Goal: Information Seeking & Learning: Learn about a topic

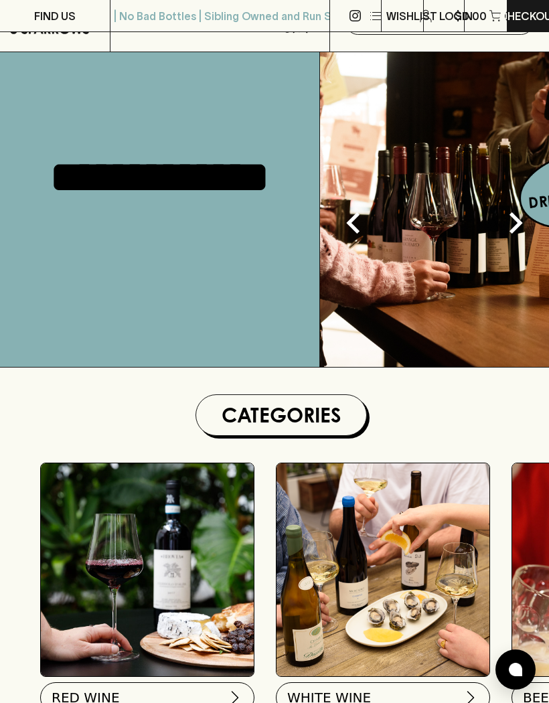
scroll to position [268, 0]
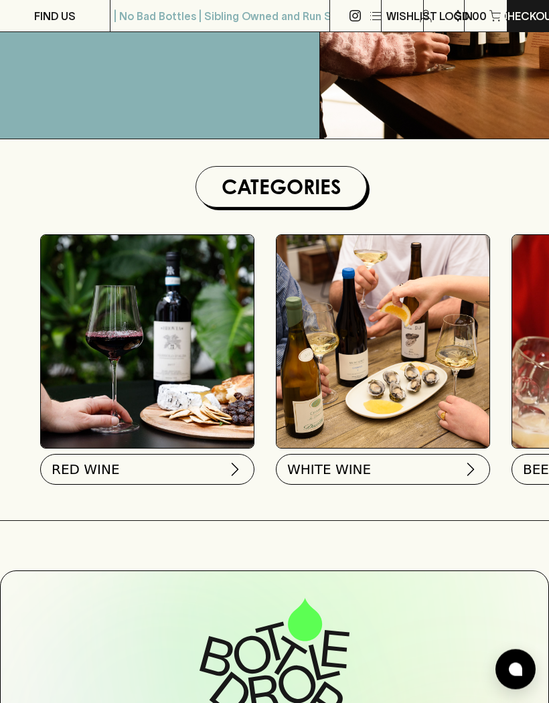
click at [160, 466] on button "RED WINE" at bounding box center [147, 469] width 214 height 31
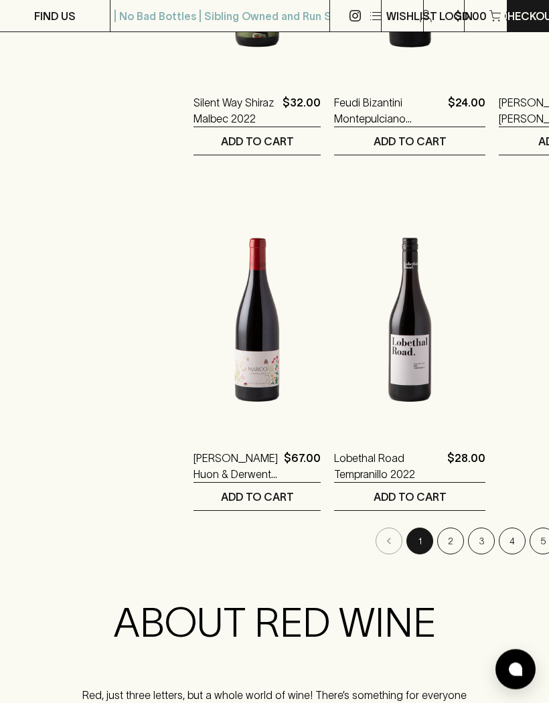
scroll to position [2207, 0]
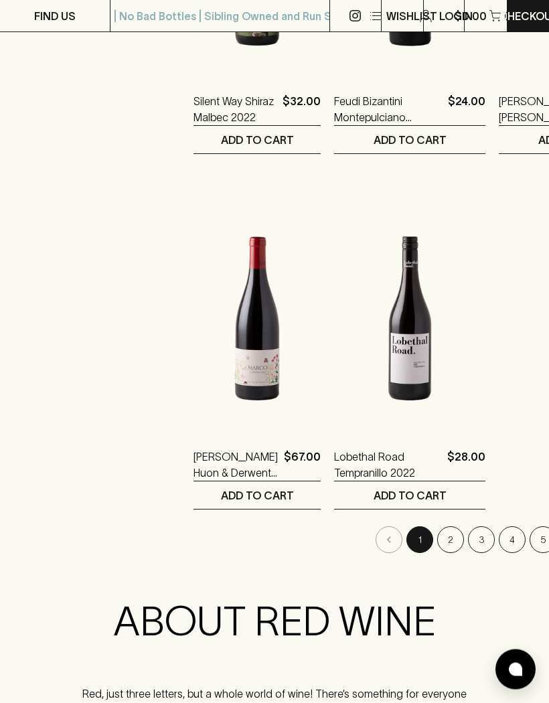
click at [437, 540] on button "2" at bounding box center [450, 540] width 27 height 27
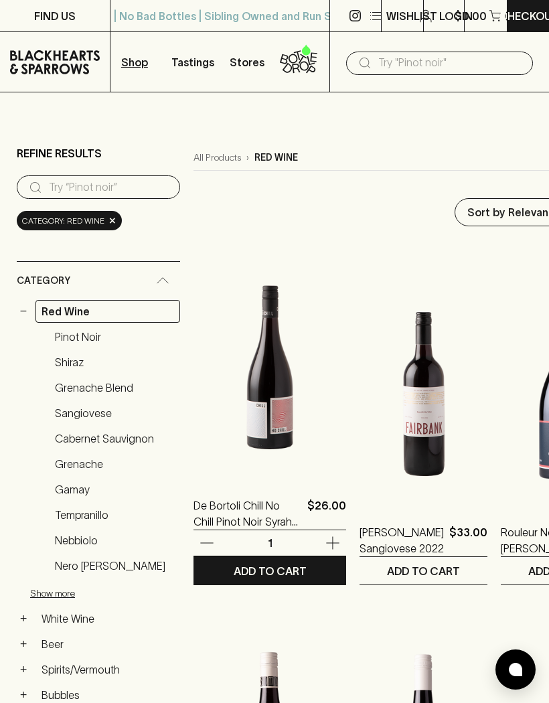
click at [238, 392] on img at bounding box center [269, 360] width 153 height 234
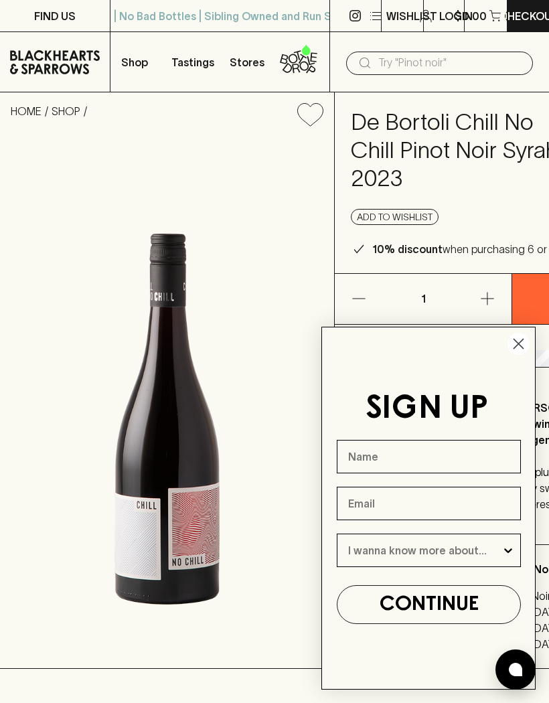
click at [514, 349] on icon "Close dialog" at bounding box center [518, 343] width 9 height 9
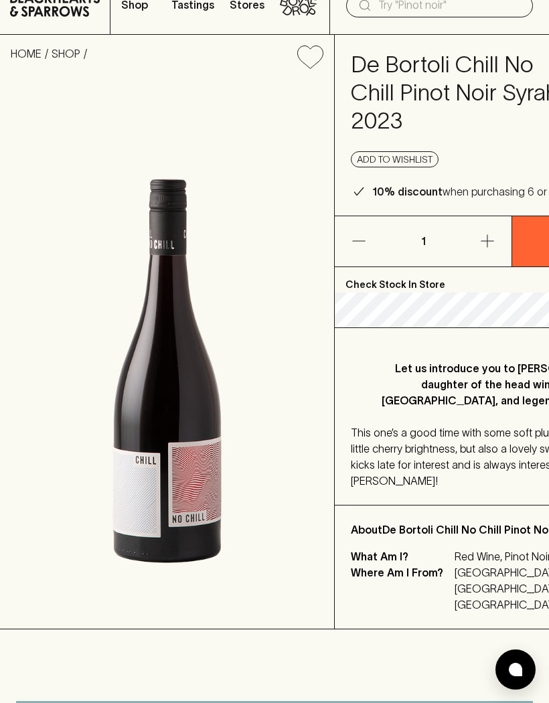
scroll to position [58, 0]
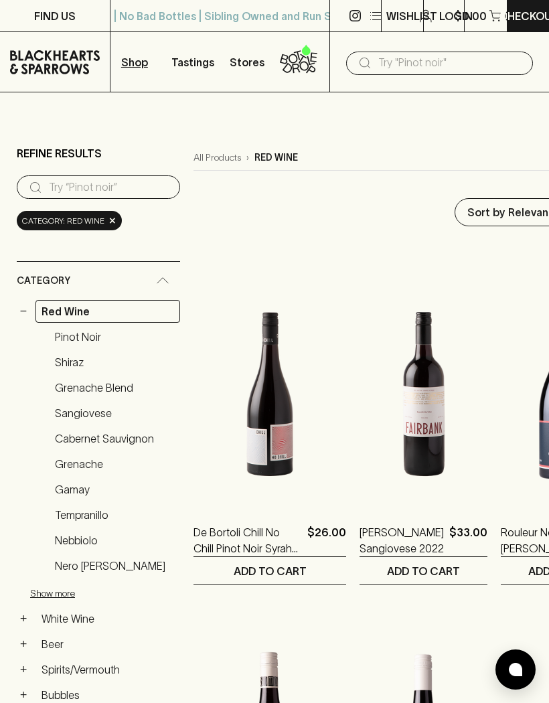
click at [165, 285] on div "Category" at bounding box center [98, 281] width 163 height 38
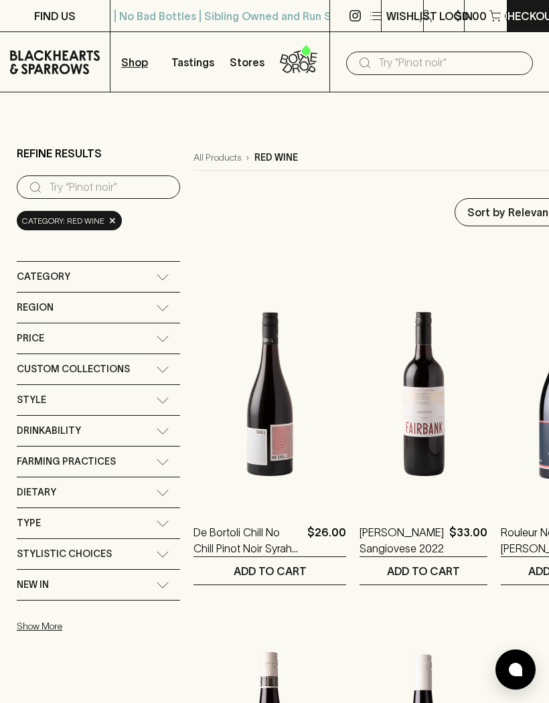
click at [157, 284] on div "Category" at bounding box center [98, 277] width 163 height 30
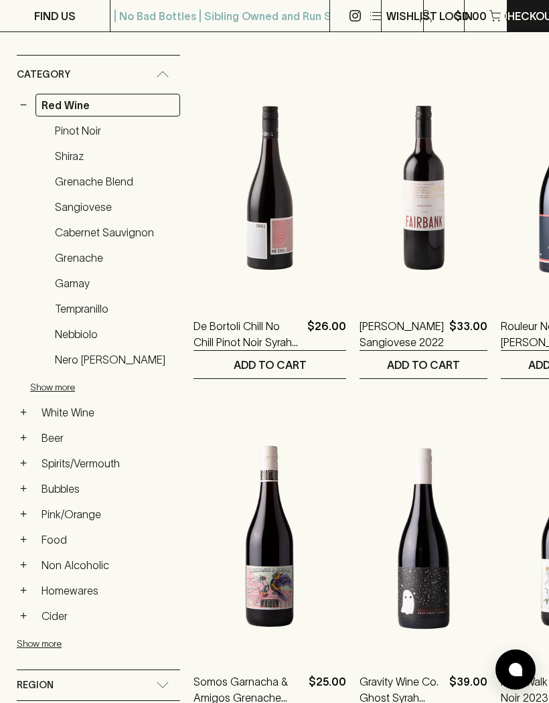
scroll to position [211, 0]
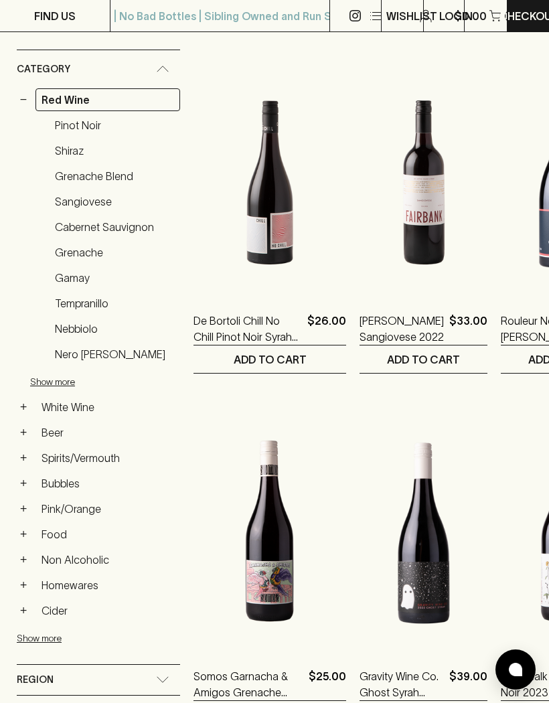
click at [102, 458] on link "Spirits/Vermouth" at bounding box center [107, 457] width 145 height 23
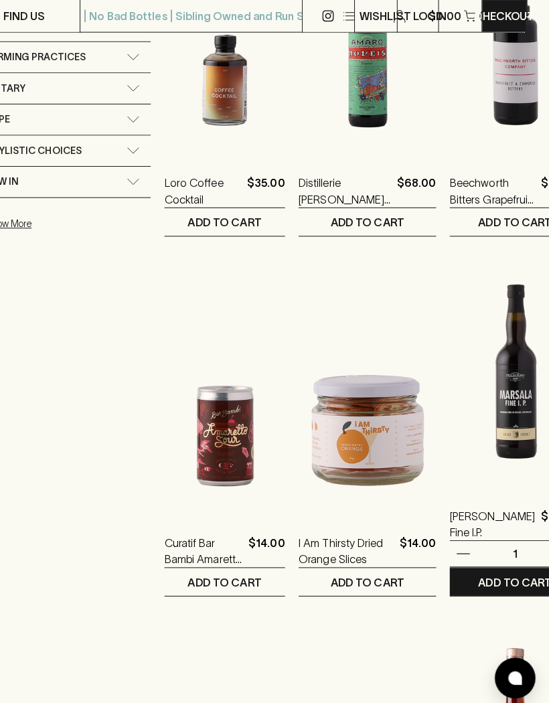
scroll to position [707, 24]
click at [486, 408] on img at bounding box center [515, 364] width 129 height 234
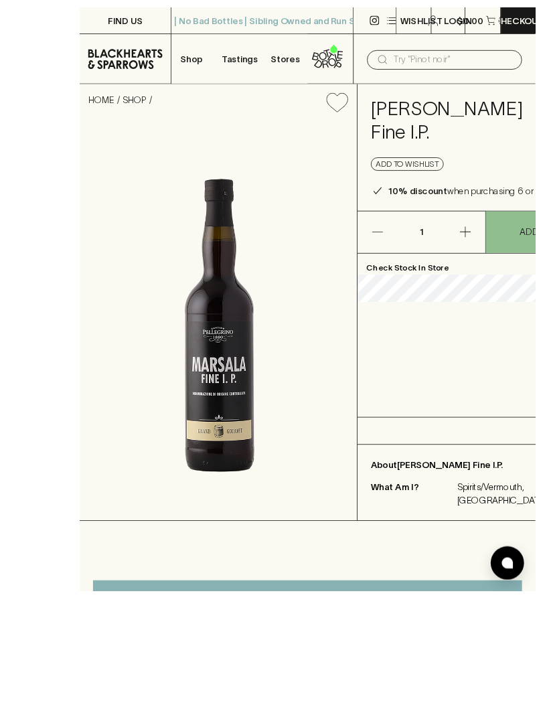
scroll to position [83, 0]
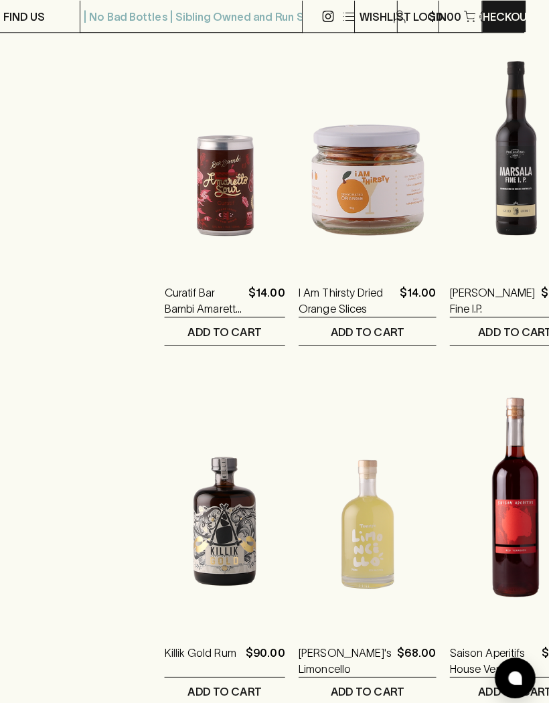
scroll to position [954, 24]
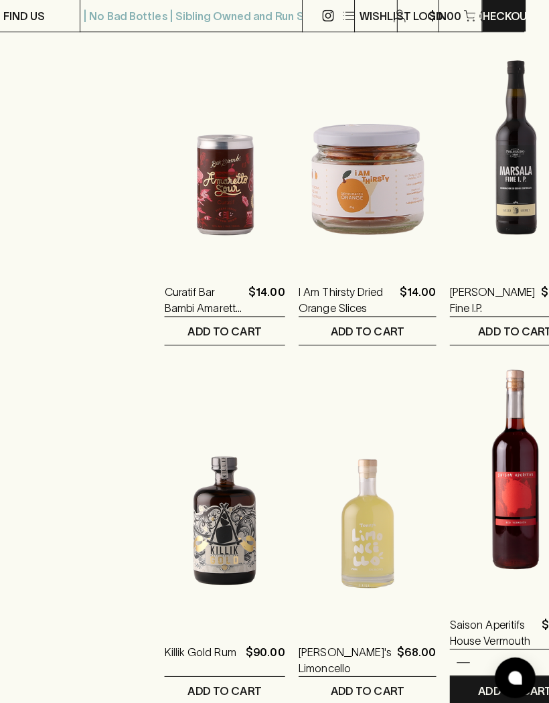
click at [480, 492] on img at bounding box center [515, 472] width 129 height 234
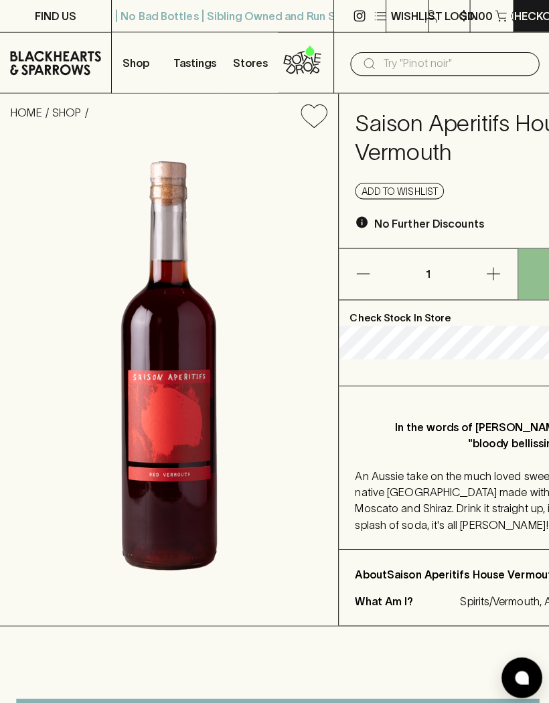
scroll to position [49, 0]
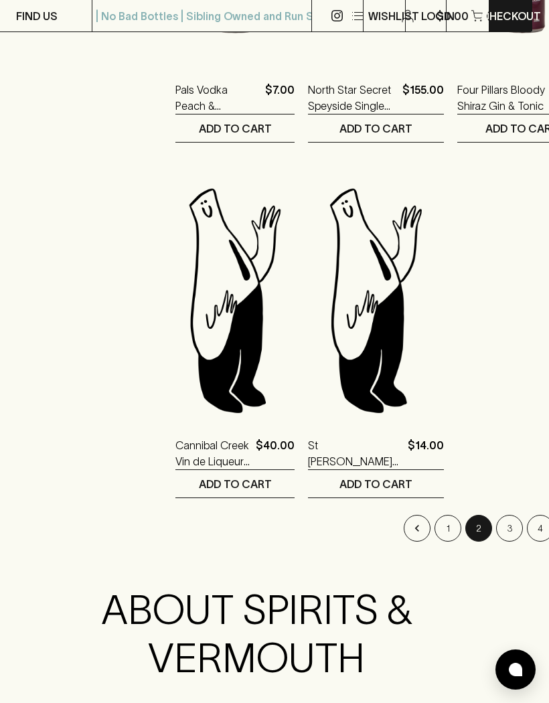
scroll to position [2221, 18]
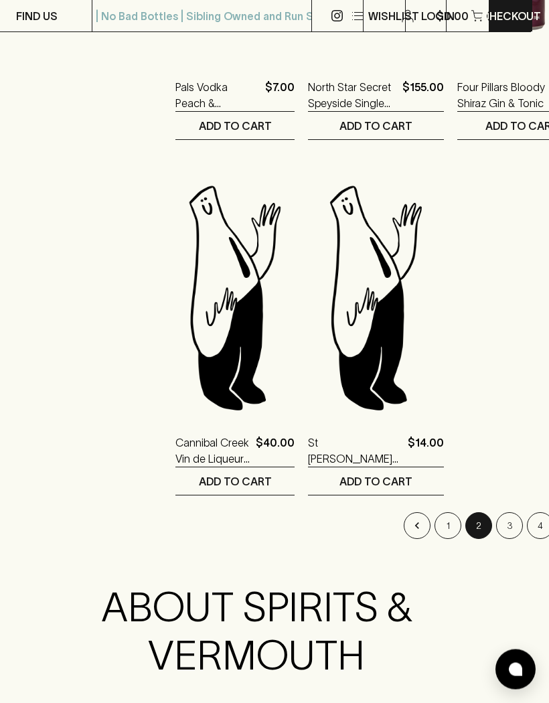
click at [496, 527] on button "3" at bounding box center [509, 526] width 27 height 27
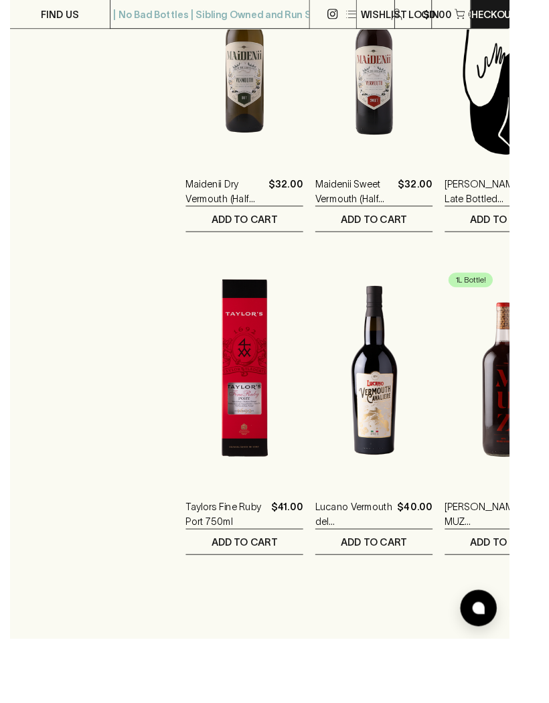
scroll to position [1791, 21]
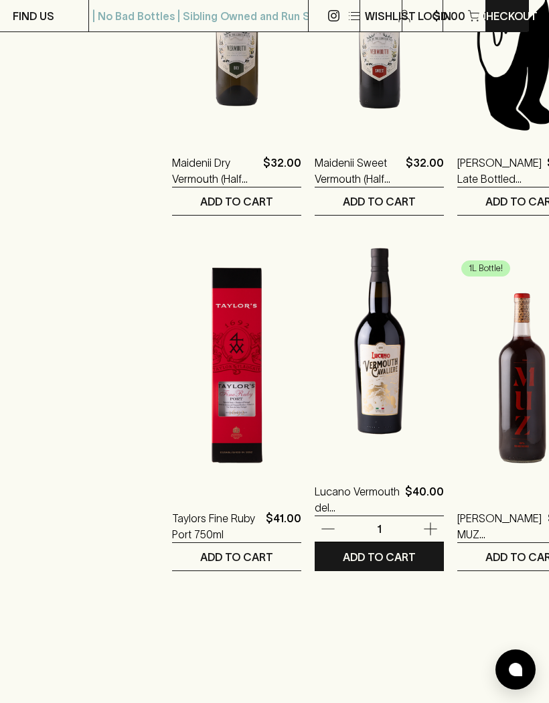
click at [370, 384] on img at bounding box center [378, 346] width 129 height 234
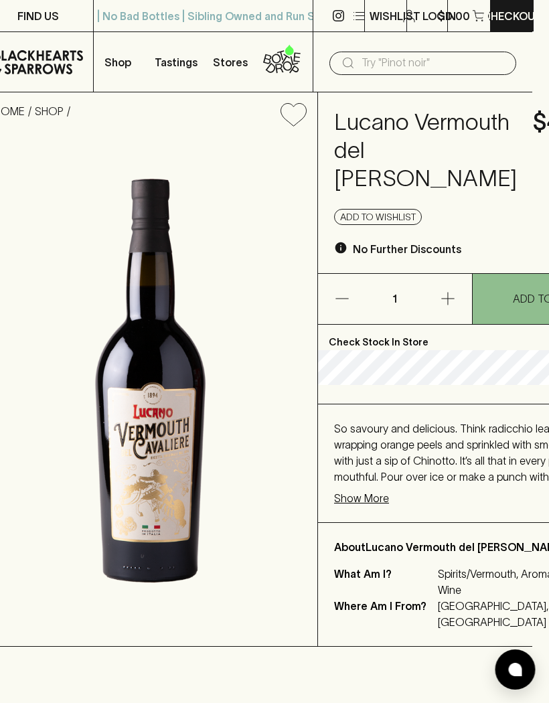
scroll to position [0, 17]
click at [374, 506] on p "Show More" at bounding box center [361, 498] width 55 height 16
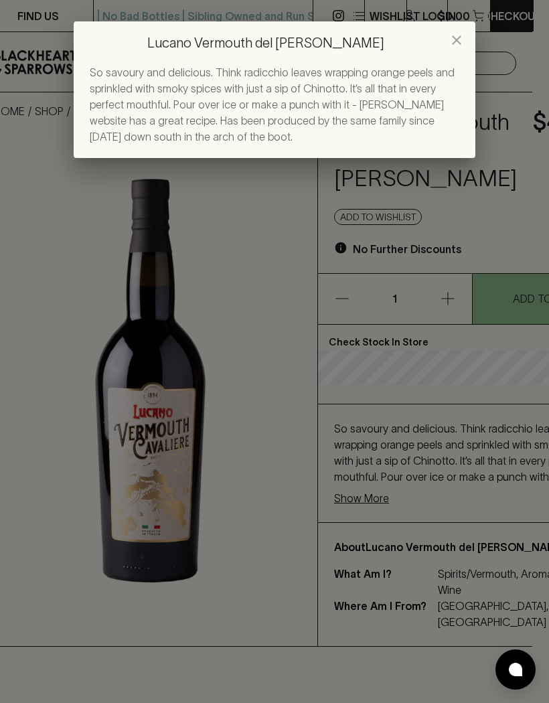
click at [456, 41] on icon "close" at bounding box center [456, 39] width 9 height 9
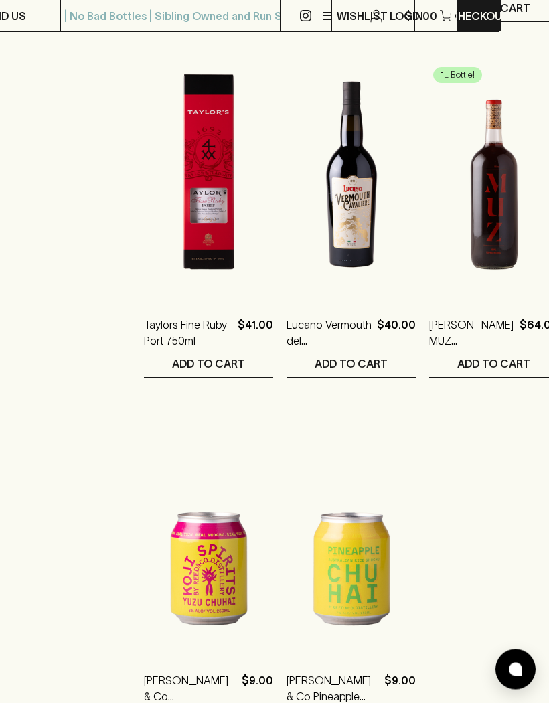
scroll to position [1984, 50]
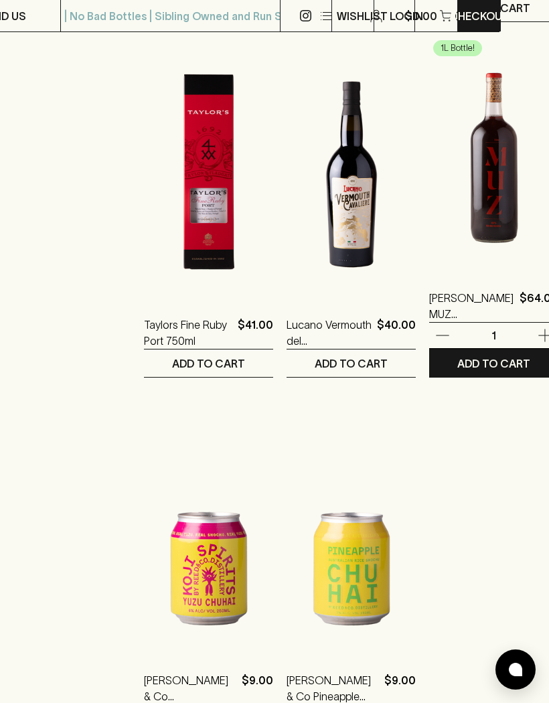
click at [484, 224] on img at bounding box center [493, 152] width 129 height 234
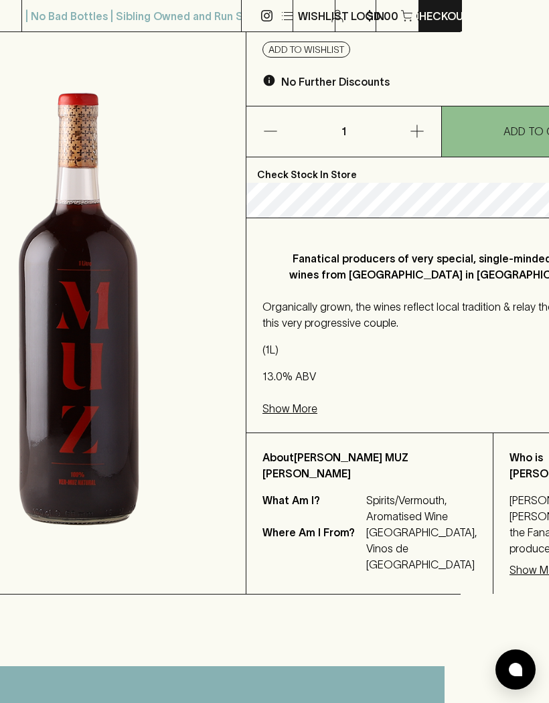
scroll to position [152, 138]
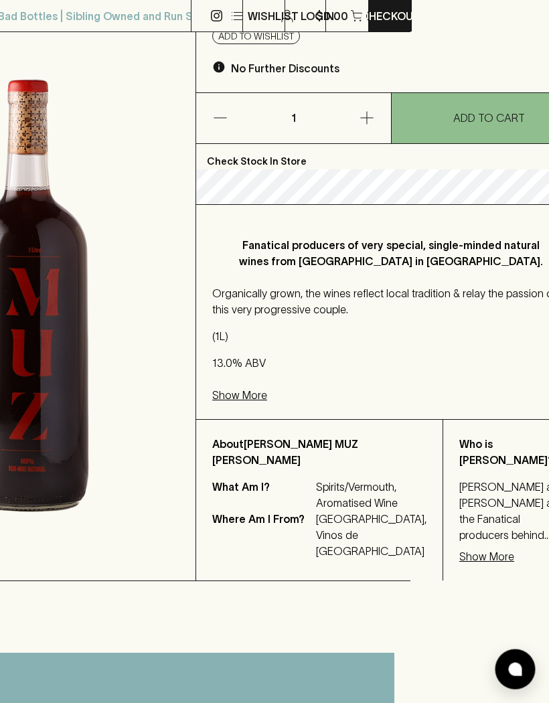
click at [460, 549] on p "Show More" at bounding box center [487, 557] width 55 height 16
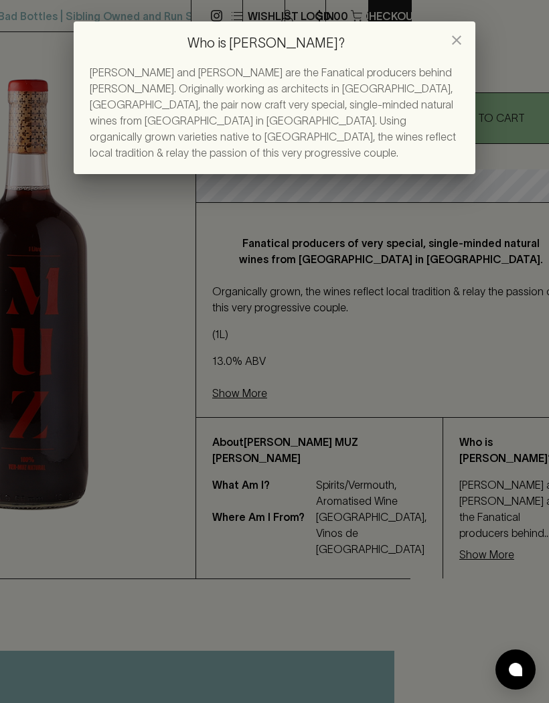
click at [455, 43] on icon "close" at bounding box center [456, 40] width 16 height 16
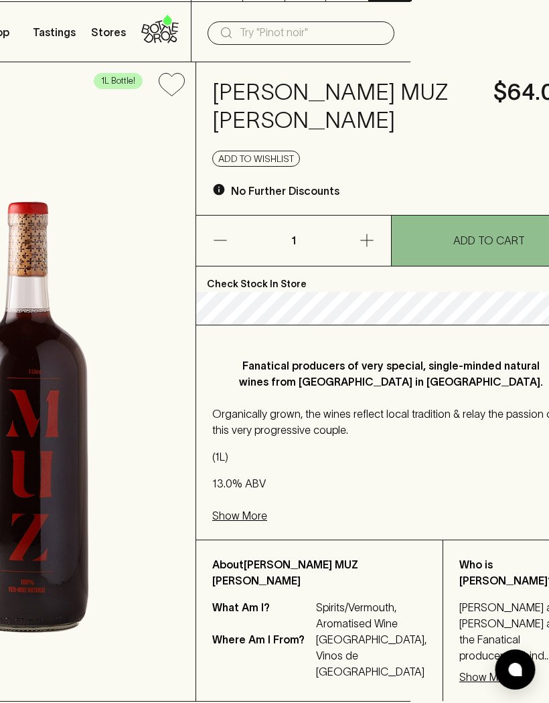
scroll to position [0, 138]
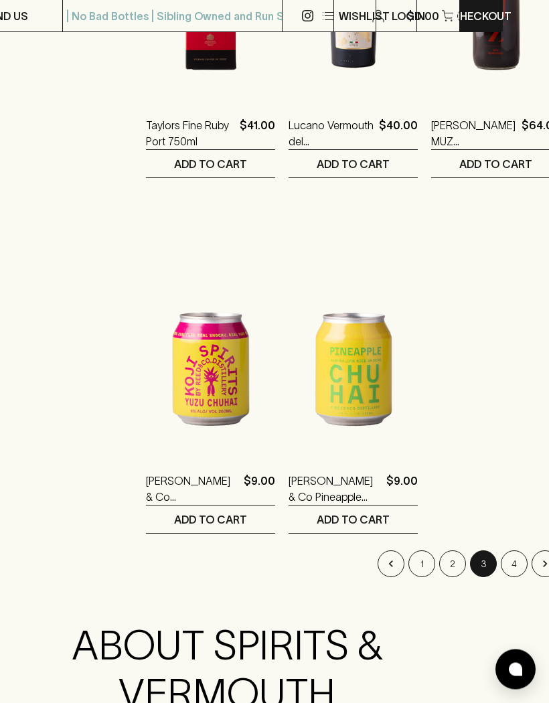
scroll to position [2203, 47]
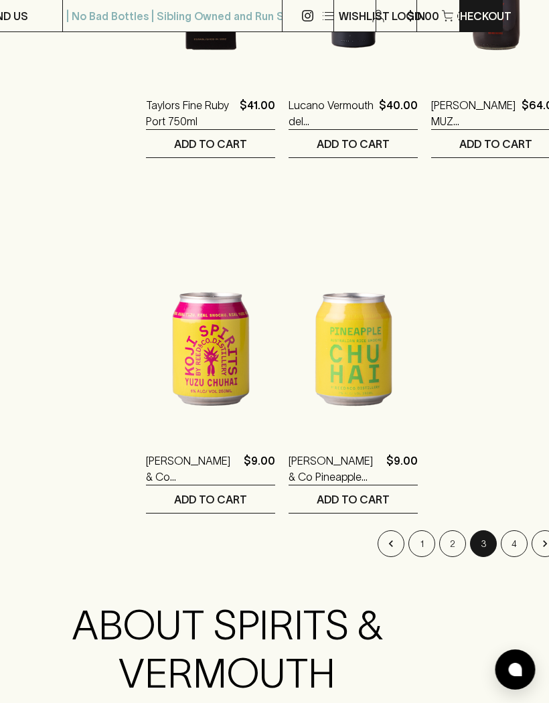
click at [501, 541] on button "4" at bounding box center [514, 543] width 27 height 27
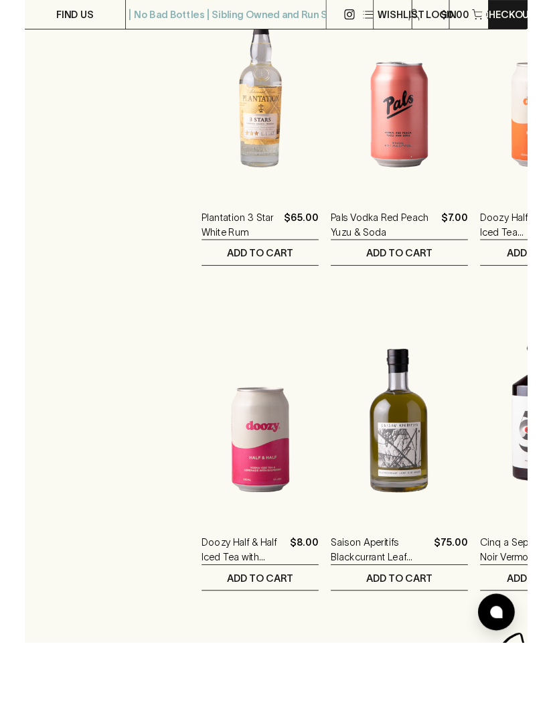
scroll to position [1093, 24]
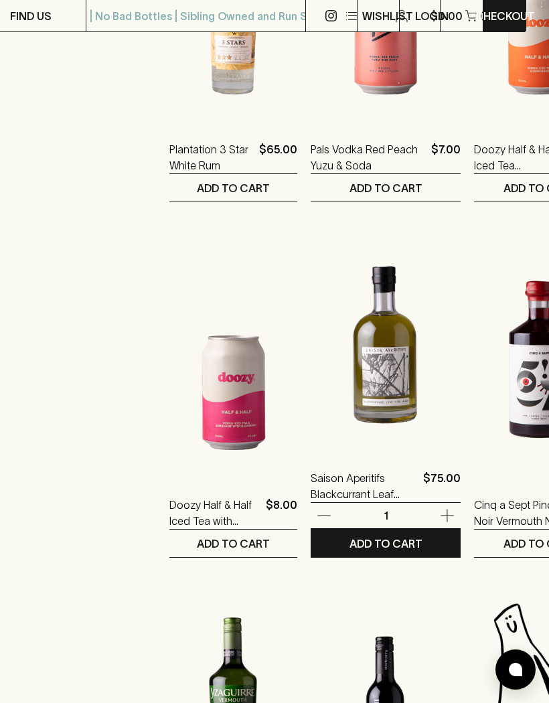
click at [363, 378] on img at bounding box center [385, 332] width 150 height 234
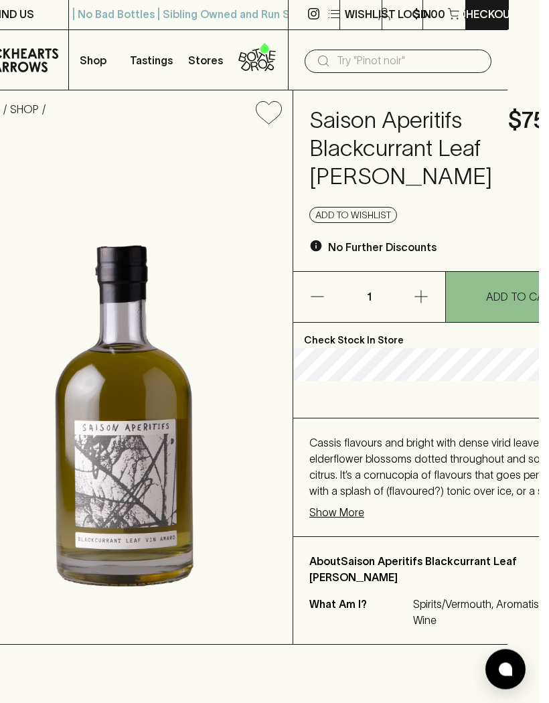
scroll to position [45, 31]
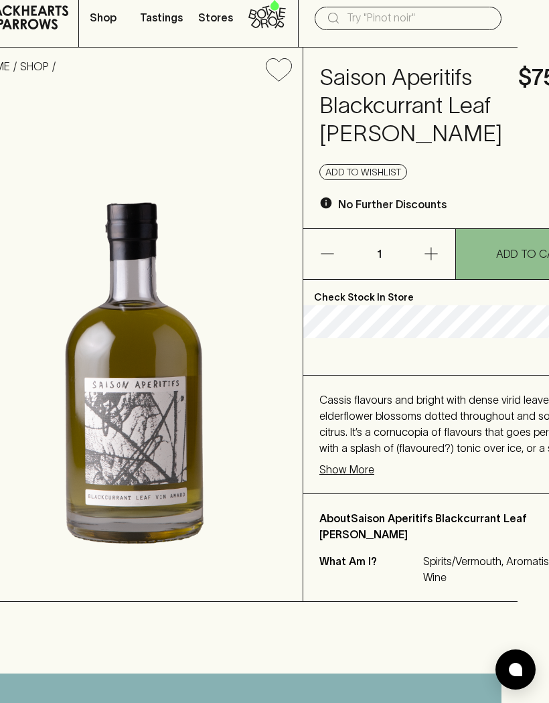
click at [353, 477] on p "Show More" at bounding box center [346, 469] width 55 height 16
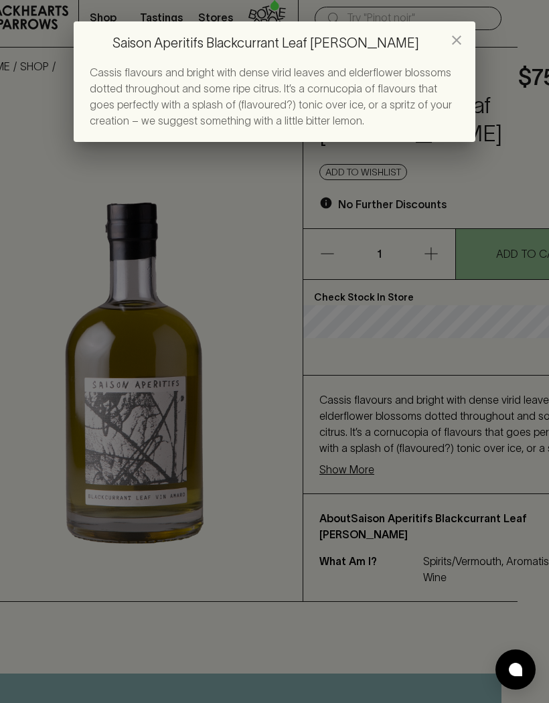
click at [454, 39] on icon "close" at bounding box center [456, 40] width 16 height 16
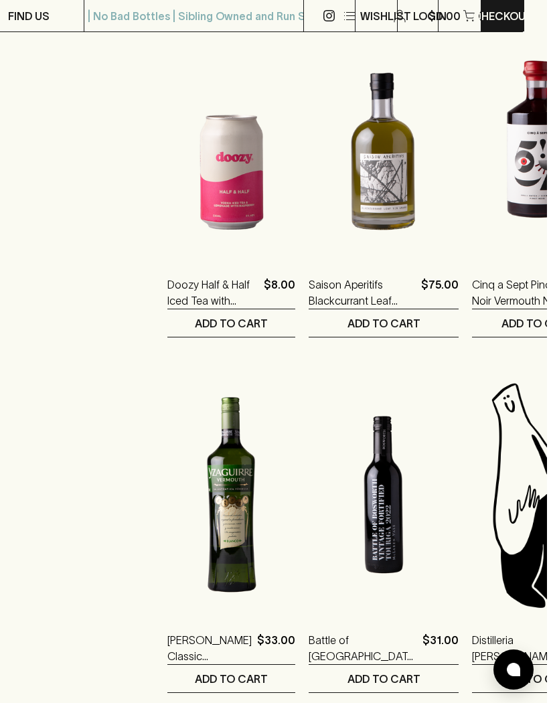
scroll to position [1312, 24]
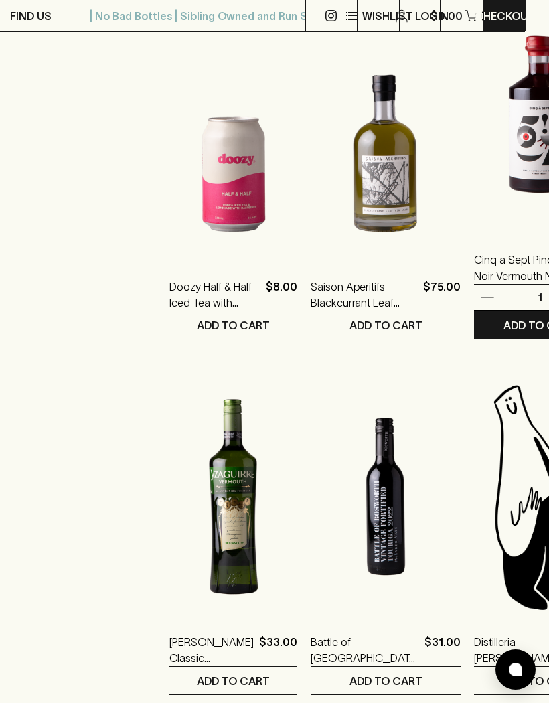
click at [495, 179] on img at bounding box center [539, 114] width 131 height 234
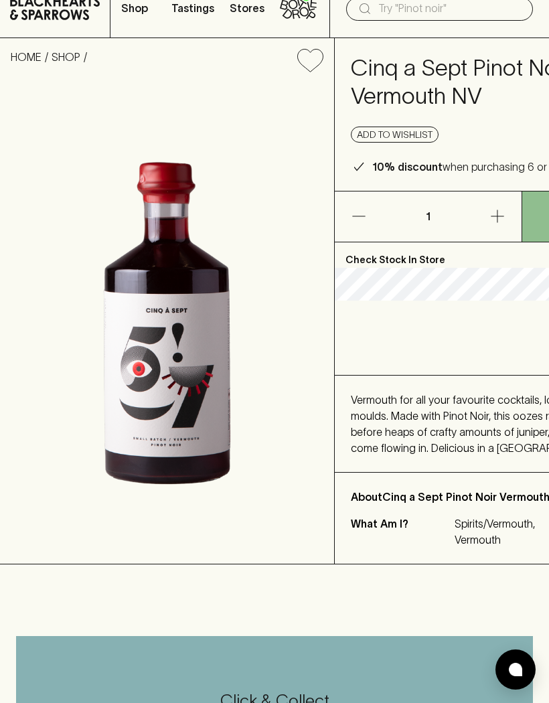
scroll to position [52, 0]
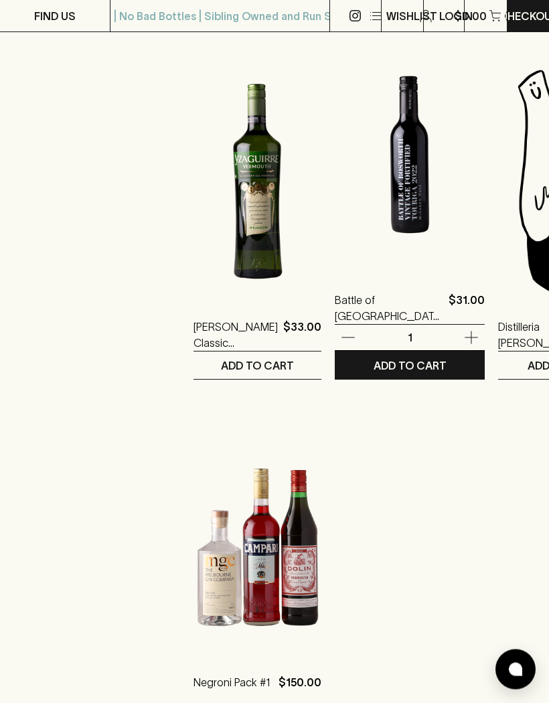
scroll to position [1627, 0]
click at [380, 219] on img at bounding box center [410, 154] width 150 height 234
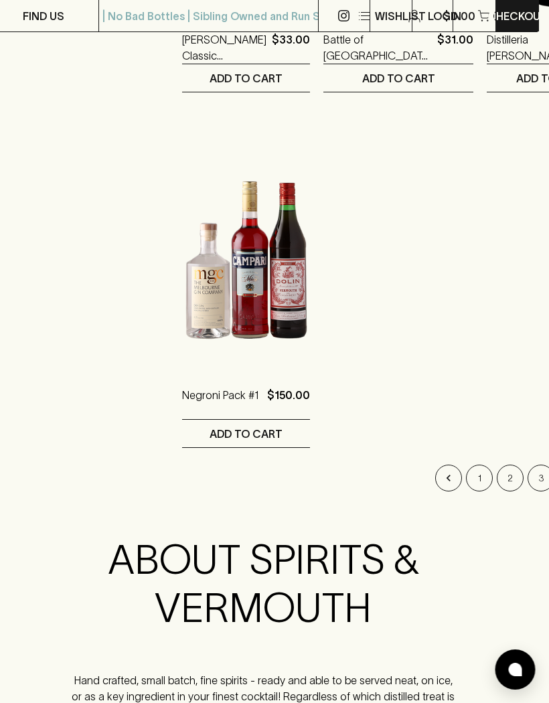
scroll to position [1914, 24]
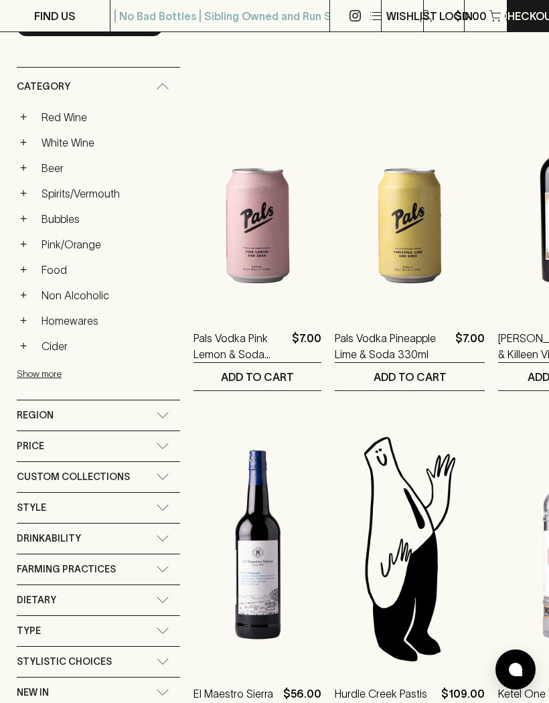
scroll to position [193, 0]
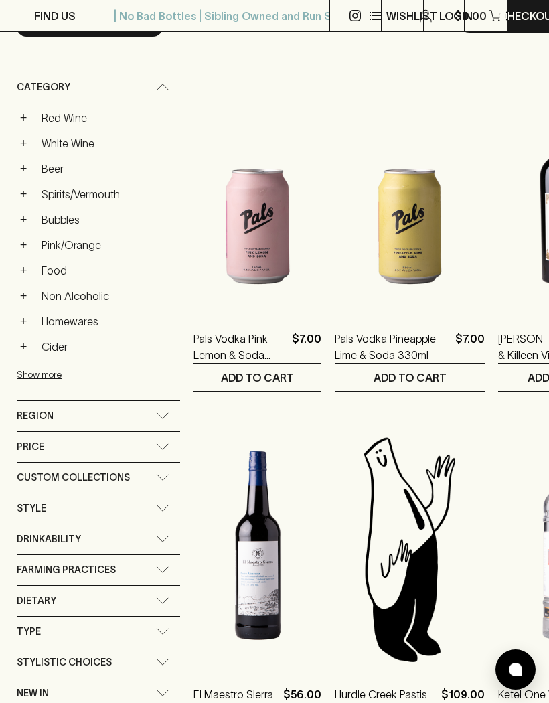
click at [44, 381] on button "Show more" at bounding box center [104, 374] width 175 height 27
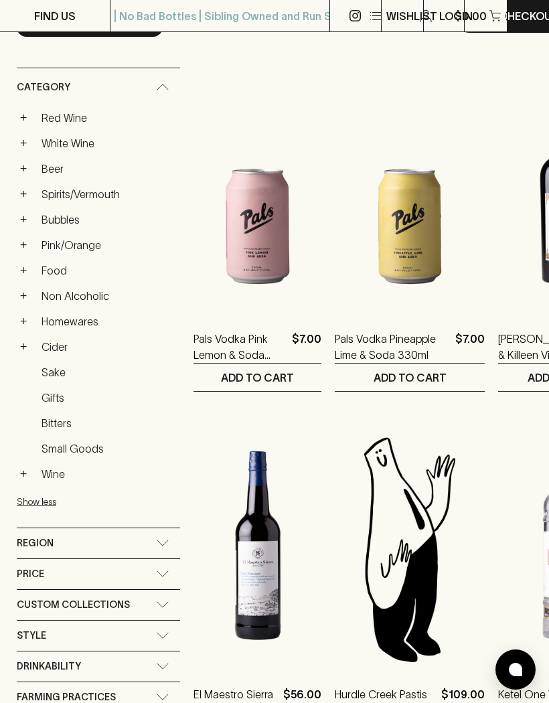
click at [23, 474] on button "+" at bounding box center [23, 473] width 13 height 13
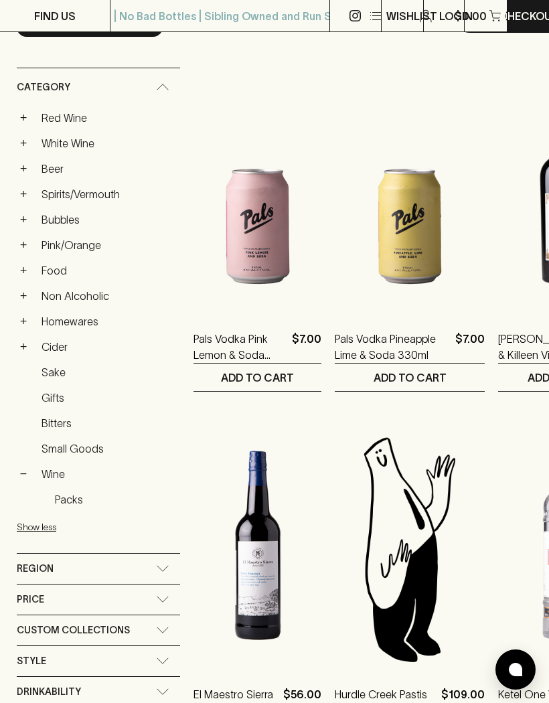
click at [76, 502] on link "Packs" at bounding box center [114, 499] width 131 height 23
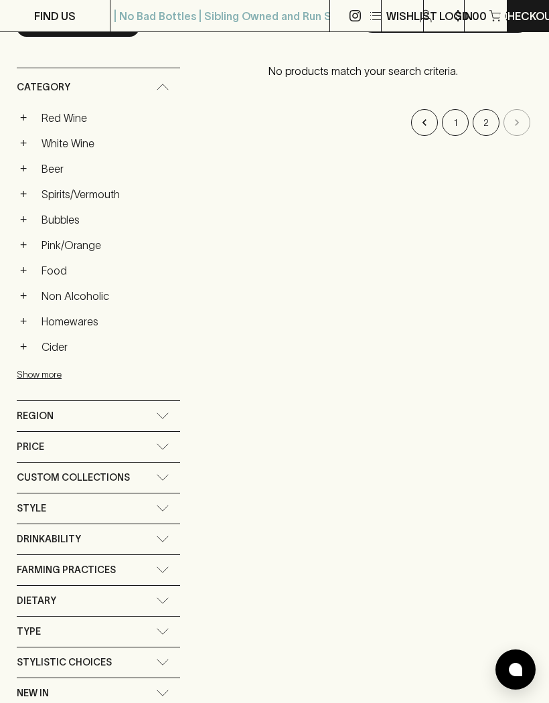
click at [74, 320] on link "Homewares" at bounding box center [107, 321] width 145 height 23
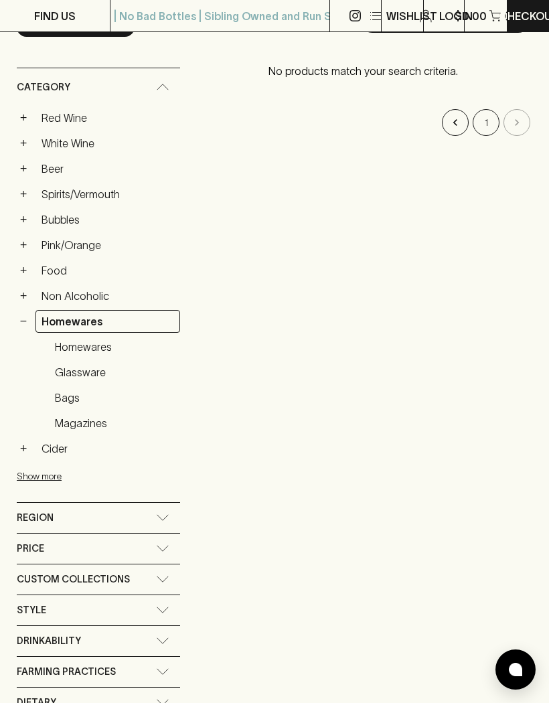
click at [73, 321] on link "Homewares" at bounding box center [107, 321] width 145 height 23
click at [92, 351] on link "Homewares" at bounding box center [114, 346] width 131 height 23
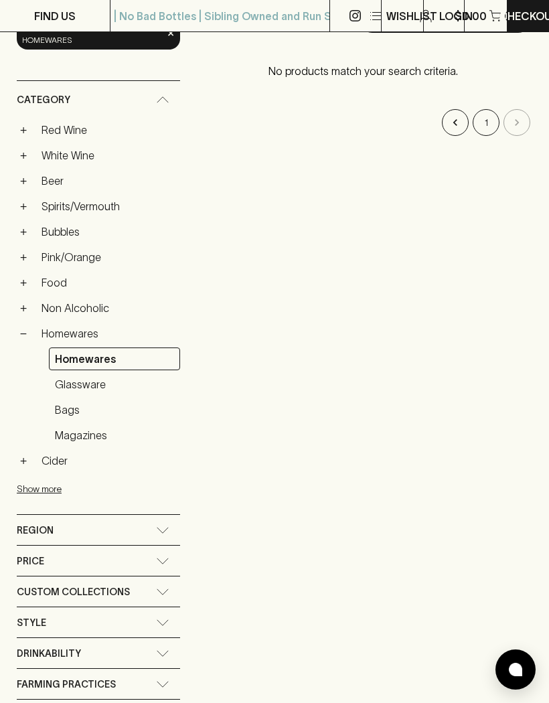
click at [85, 384] on link "Glassware" at bounding box center [114, 384] width 131 height 23
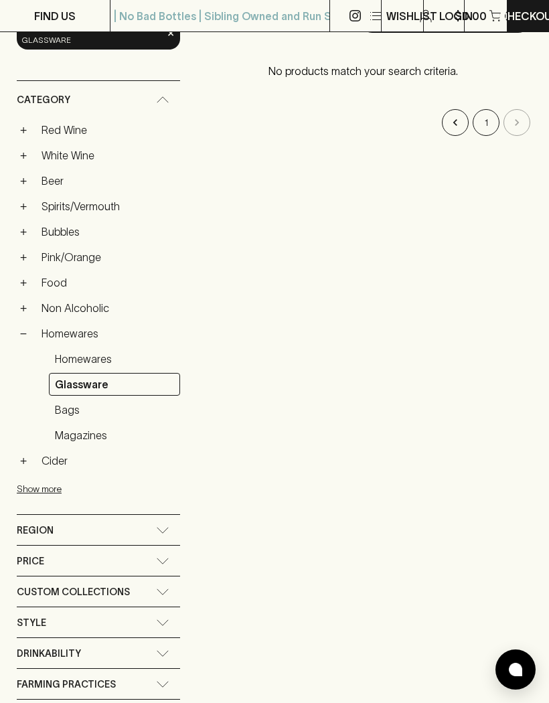
click at [28, 329] on button "−" at bounding box center [23, 333] width 13 height 13
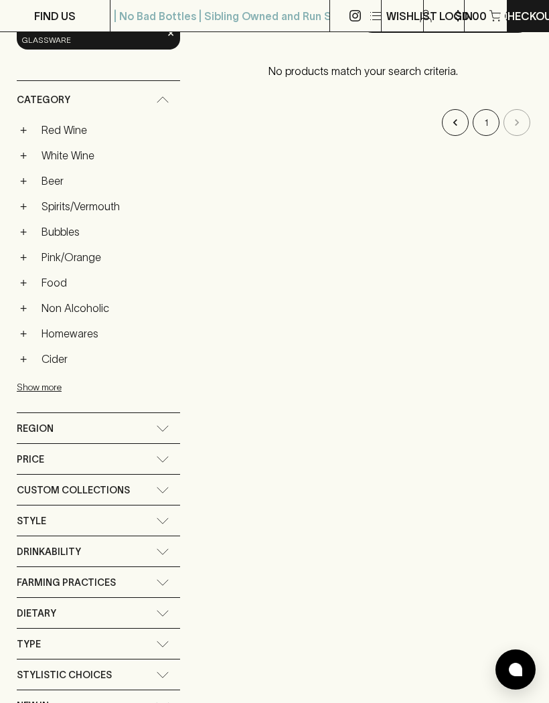
click at [29, 250] on button "+" at bounding box center [23, 256] width 13 height 13
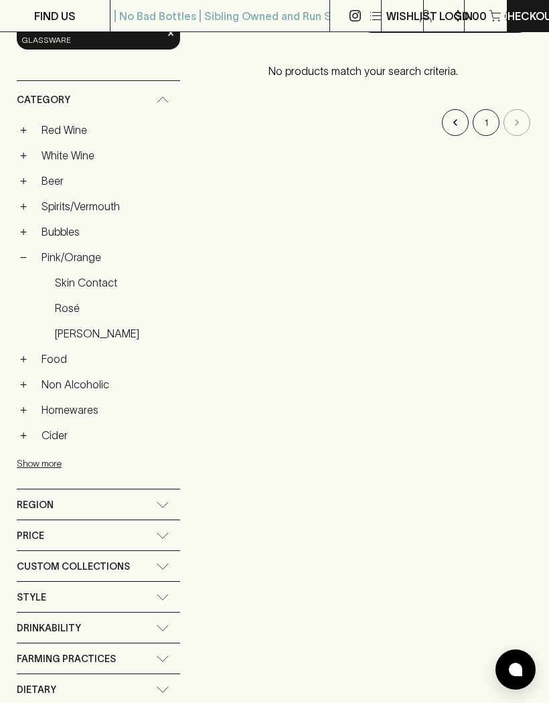
click at [83, 335] on link "[PERSON_NAME]" at bounding box center [114, 333] width 131 height 23
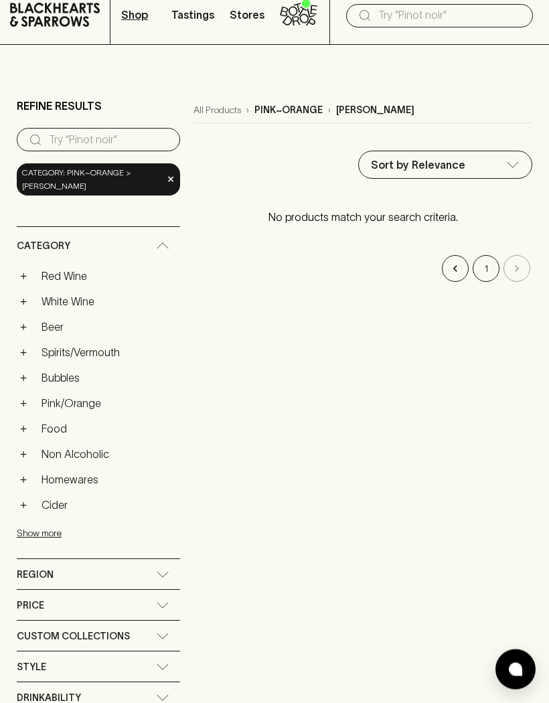
scroll to position [44, 0]
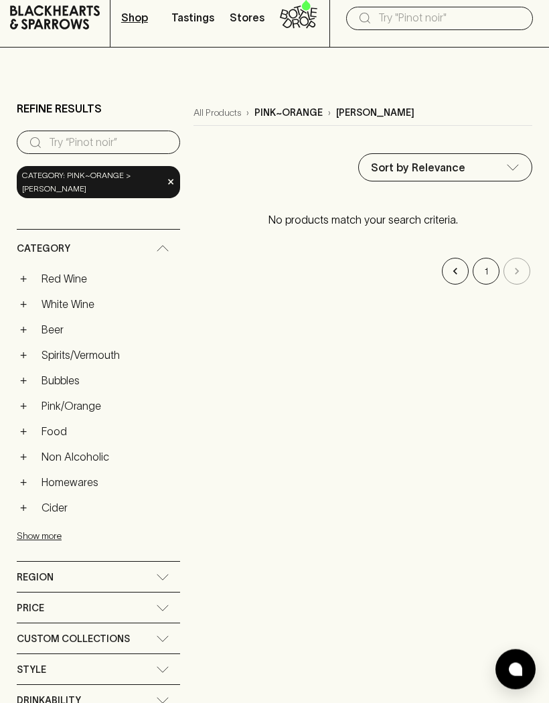
click at [54, 420] on link "Food" at bounding box center [107, 431] width 145 height 23
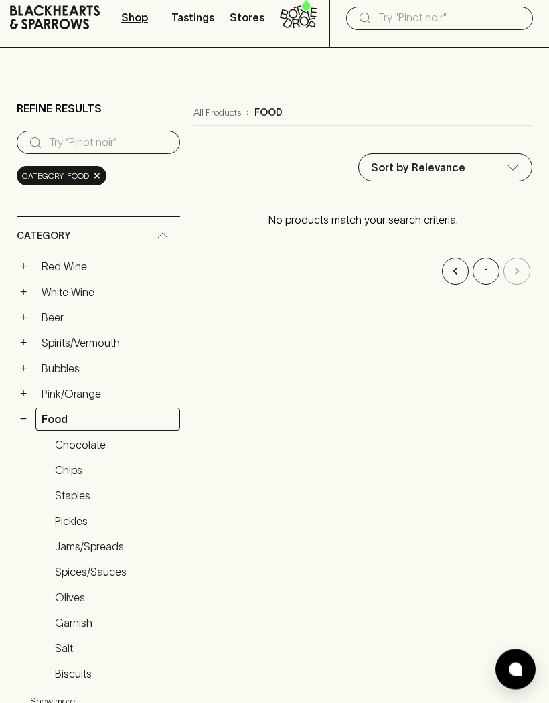
scroll to position [45, 0]
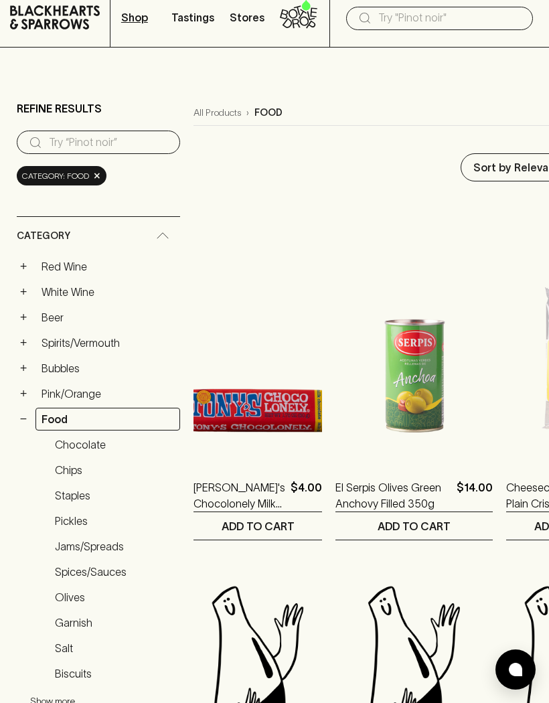
click at [83, 408] on link "Food" at bounding box center [107, 419] width 145 height 23
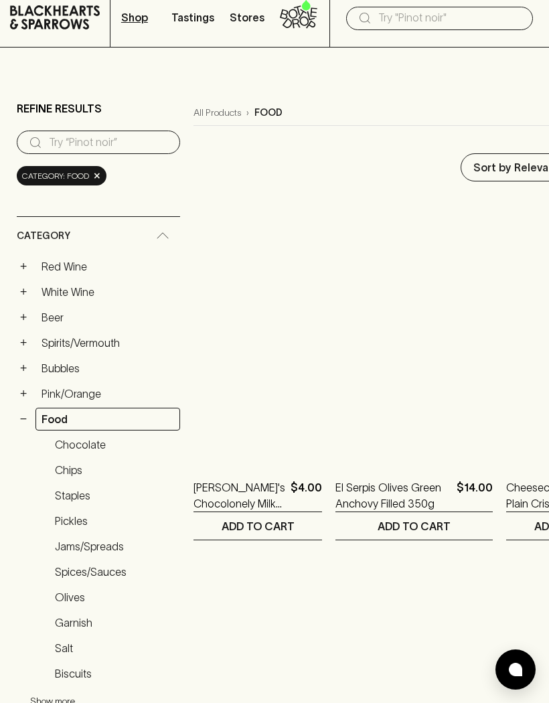
click at [26, 412] on button "−" at bounding box center [23, 418] width 13 height 13
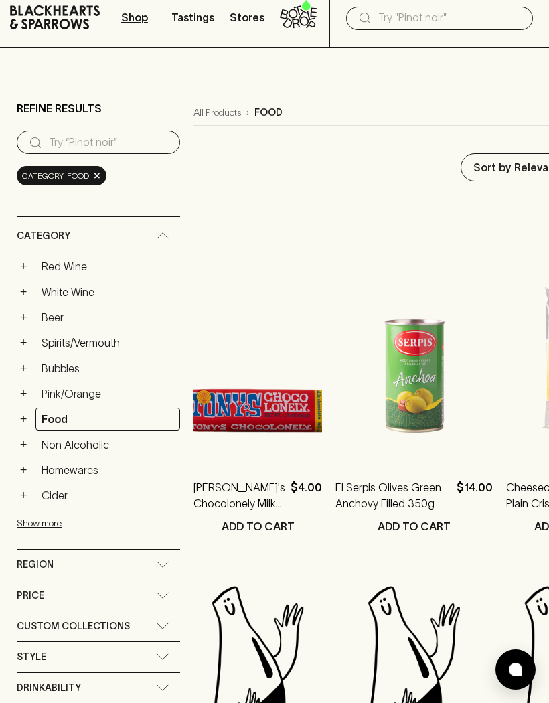
click at [22, 391] on button "+" at bounding box center [23, 393] width 13 height 13
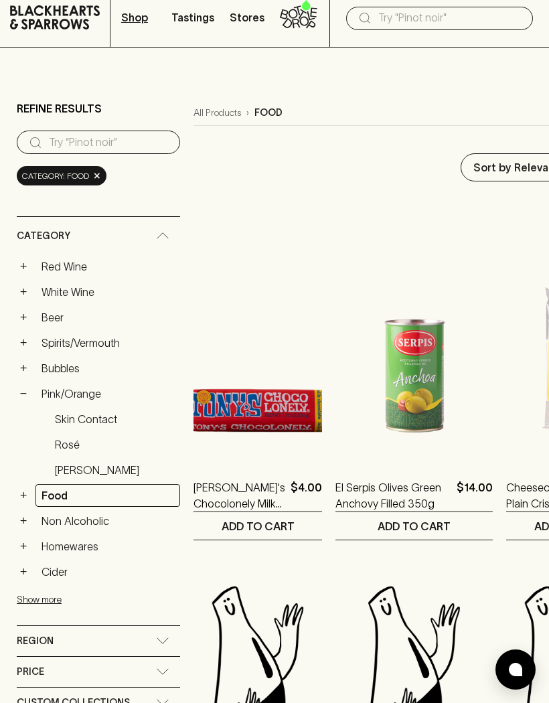
click at [73, 443] on link "Rosé" at bounding box center [114, 444] width 131 height 23
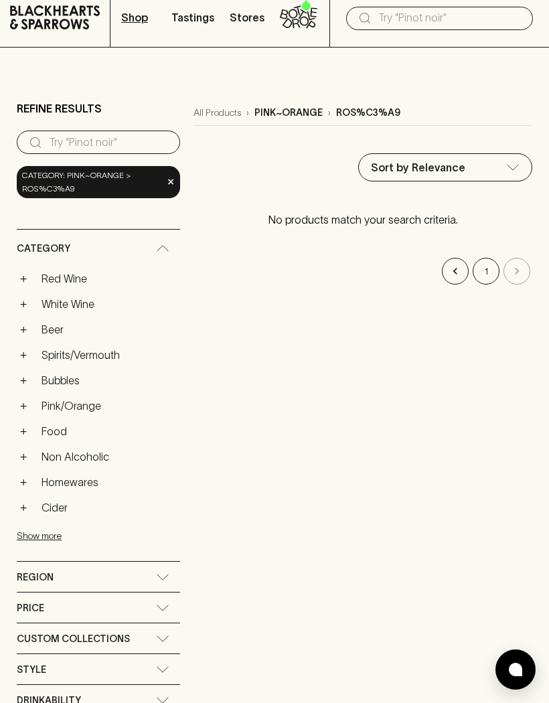
click at [25, 278] on button "+" at bounding box center [23, 278] width 13 height 13
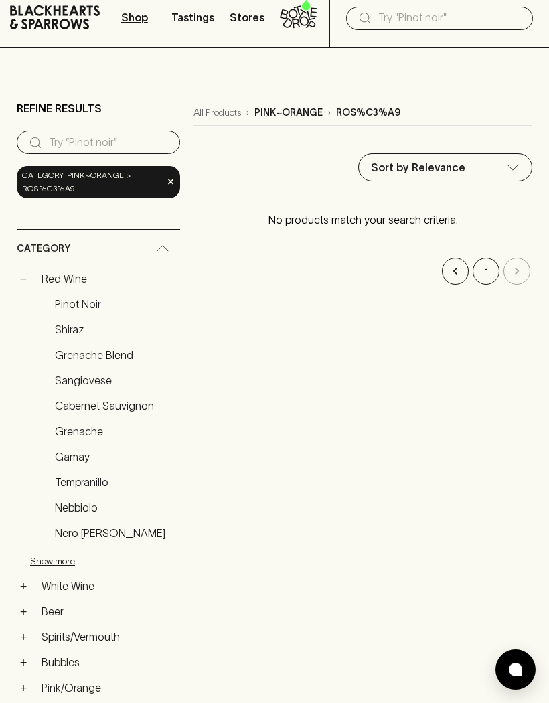
click at [90, 305] on link "Pinot Noir" at bounding box center [114, 303] width 131 height 23
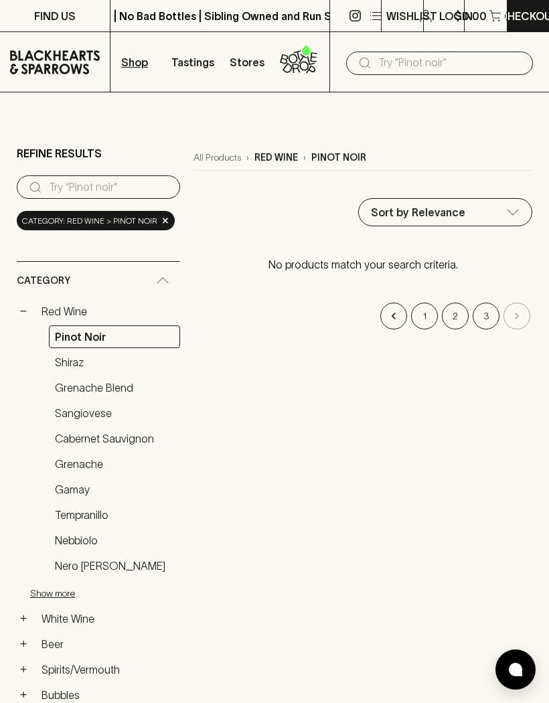
click at [278, 153] on p "red wine" at bounding box center [275, 158] width 43 height 14
